Goal: Navigation & Orientation: Find specific page/section

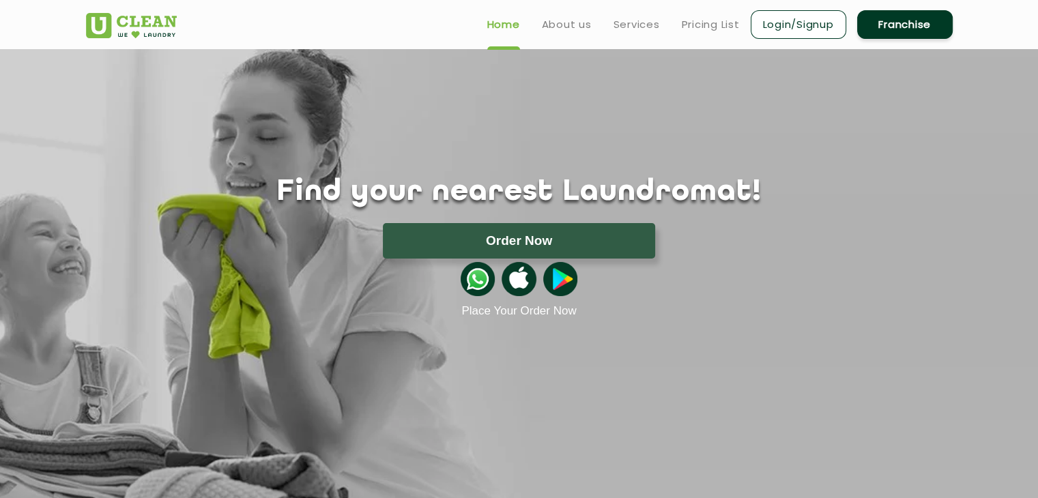
click at [510, 27] on link "Home" at bounding box center [503, 24] width 33 height 16
click at [568, 25] on link "About us" at bounding box center [567, 24] width 50 height 16
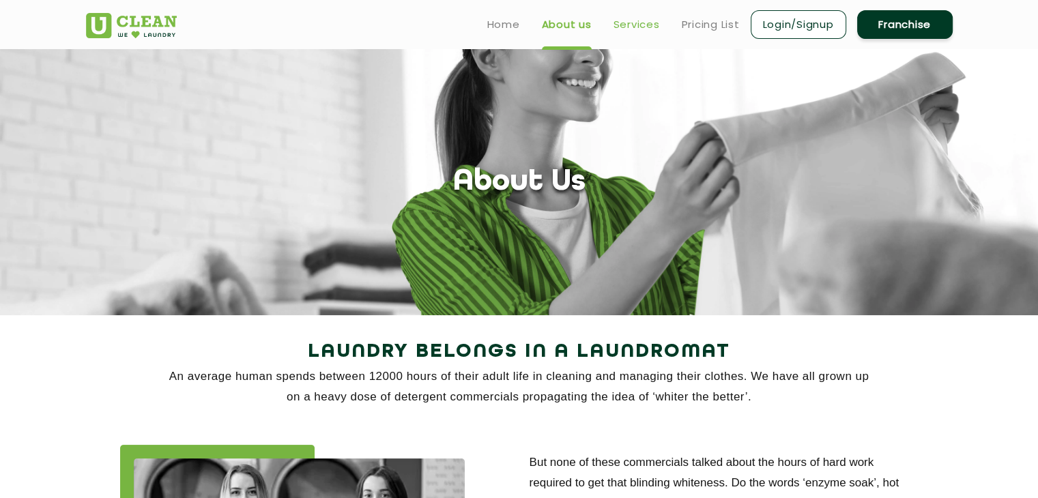
click at [632, 18] on link "Services" at bounding box center [636, 24] width 46 height 16
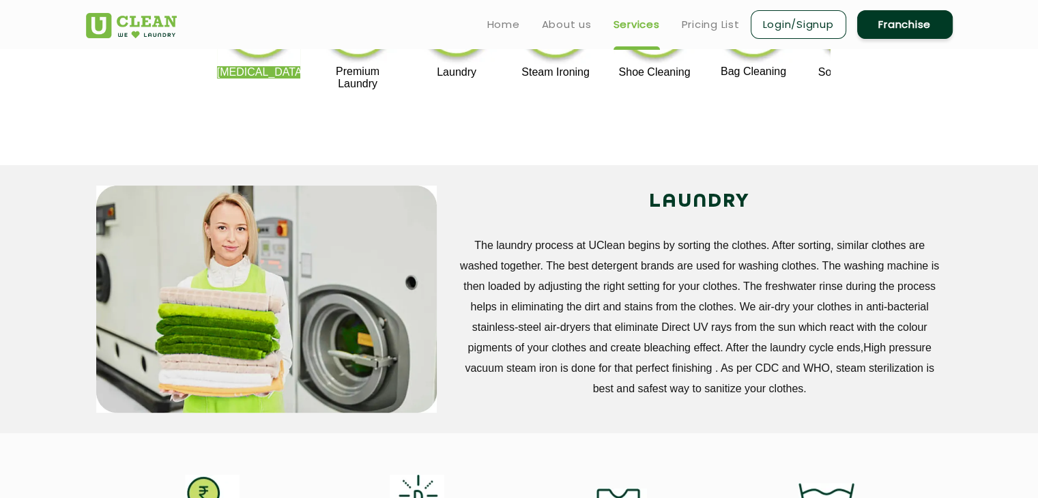
scroll to position [205, 0]
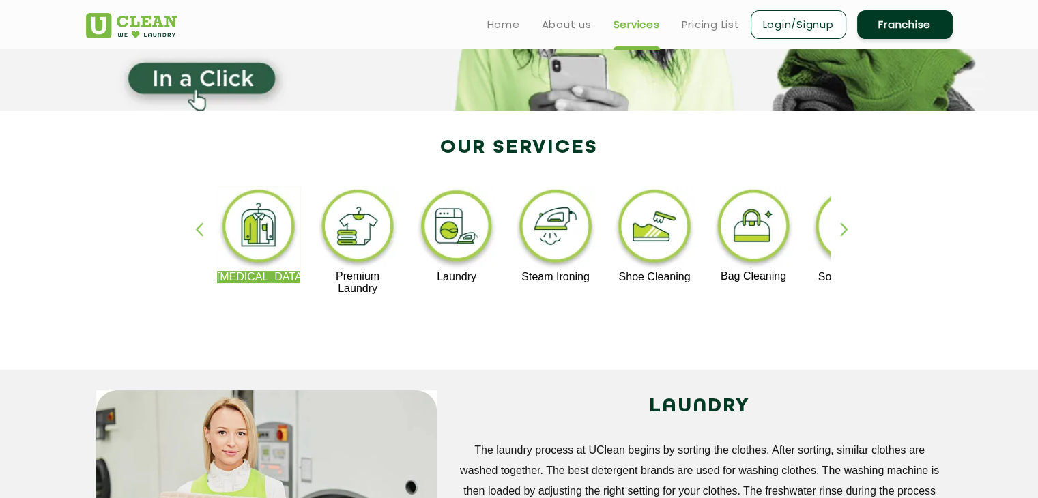
click at [842, 222] on div "[MEDICAL_DATA] Premium Laundry Laundry Steam Ironing Shoe Cleaning Bag Cleaning…" at bounding box center [519, 247] width 887 height 246
click at [845, 229] on div "button" at bounding box center [850, 241] width 20 height 38
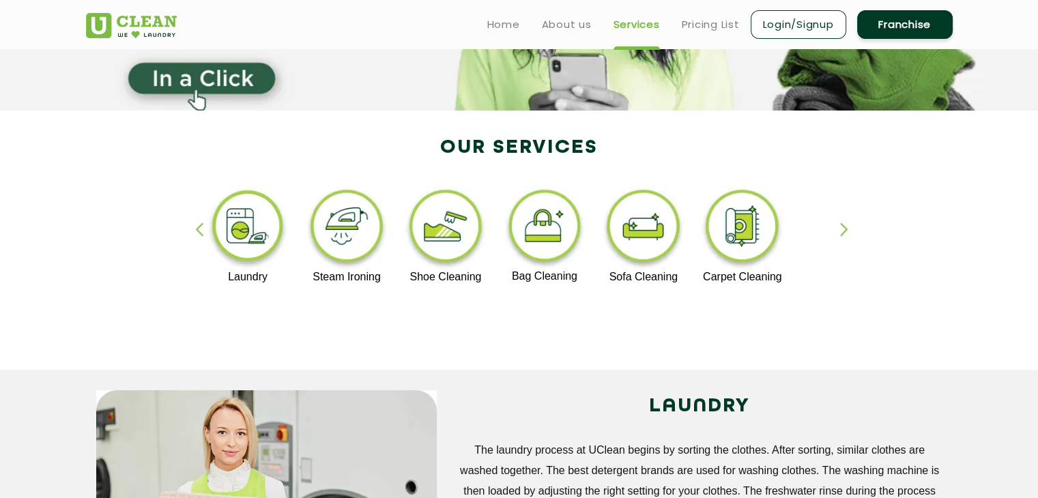
click at [845, 229] on div "button" at bounding box center [850, 241] width 20 height 38
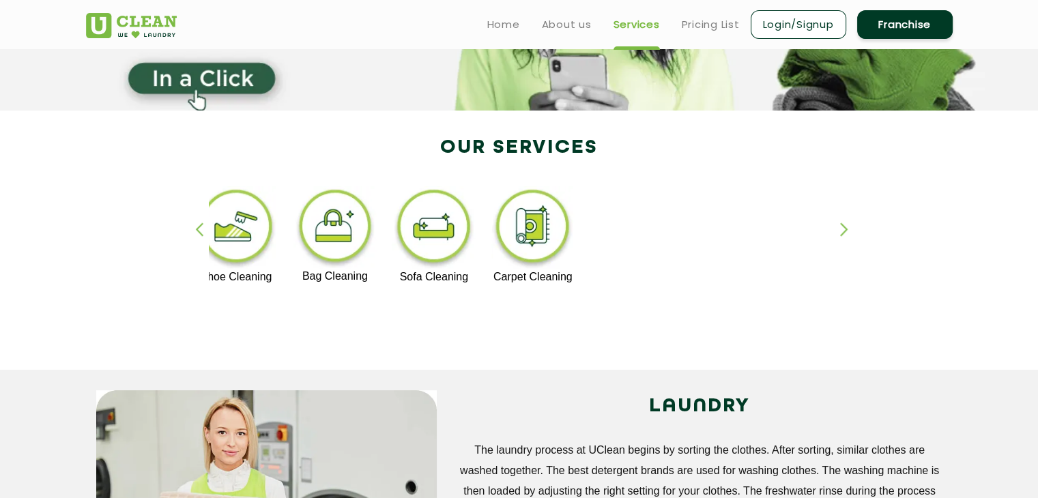
click at [195, 224] on div "button" at bounding box center [205, 241] width 20 height 38
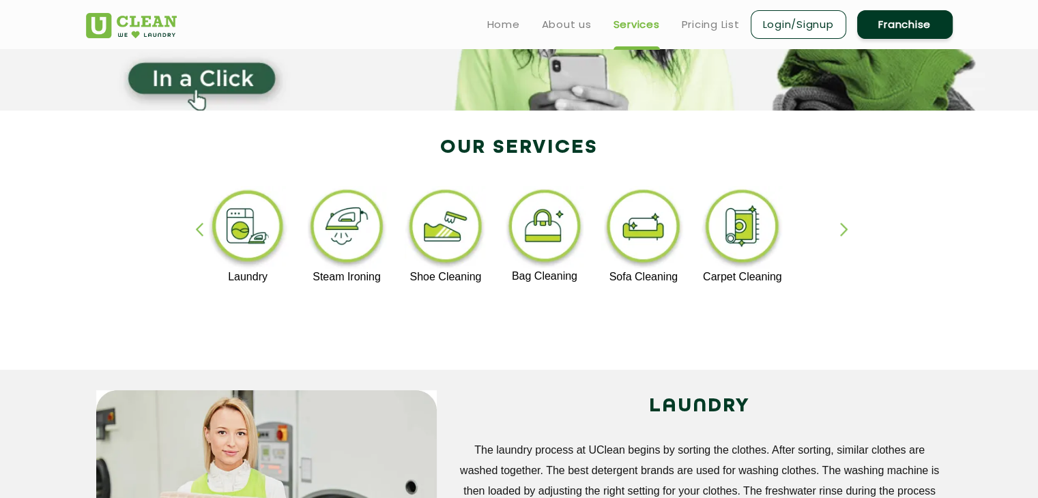
click at [195, 224] on div "button" at bounding box center [205, 241] width 20 height 38
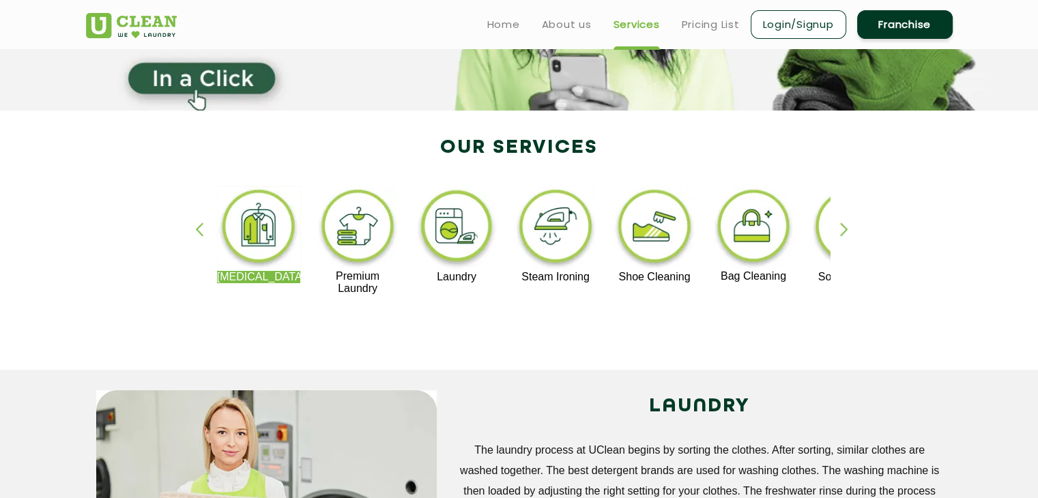
click at [195, 224] on div "button" at bounding box center [205, 241] width 20 height 38
